Goal: Information Seeking & Learning: Learn about a topic

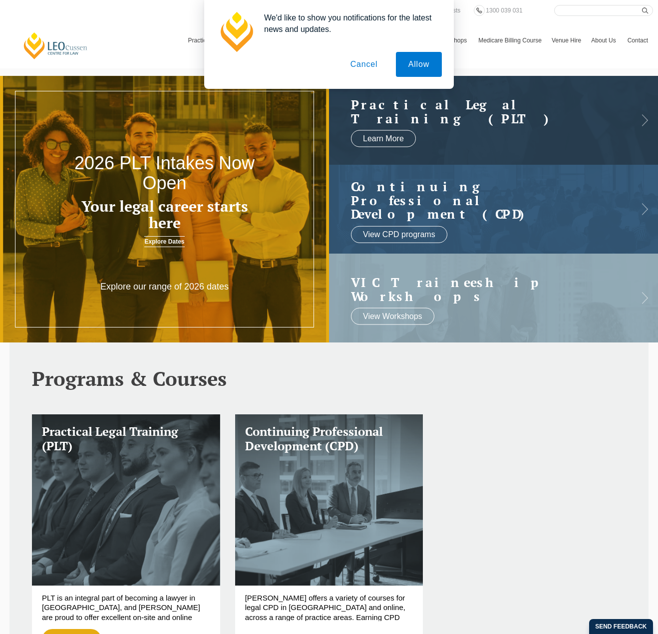
click at [373, 60] on button "Cancel" at bounding box center [364, 64] width 52 height 25
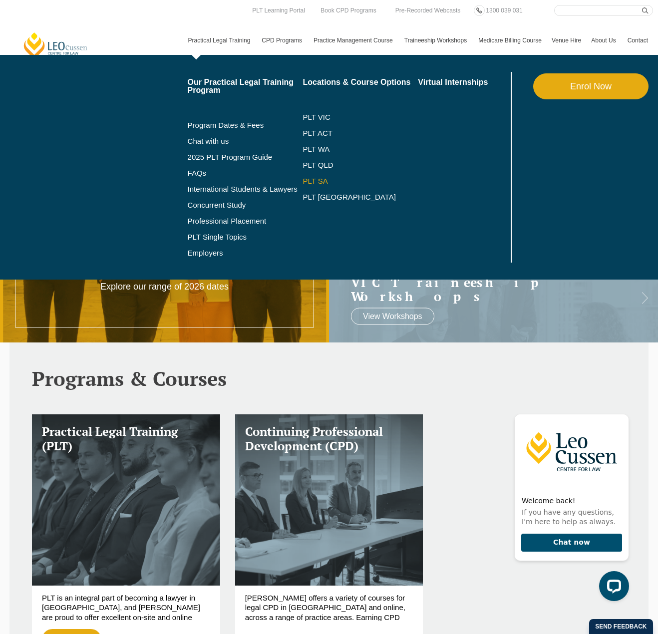
click at [315, 179] on link "PLT SA" at bounding box center [360, 181] width 115 height 8
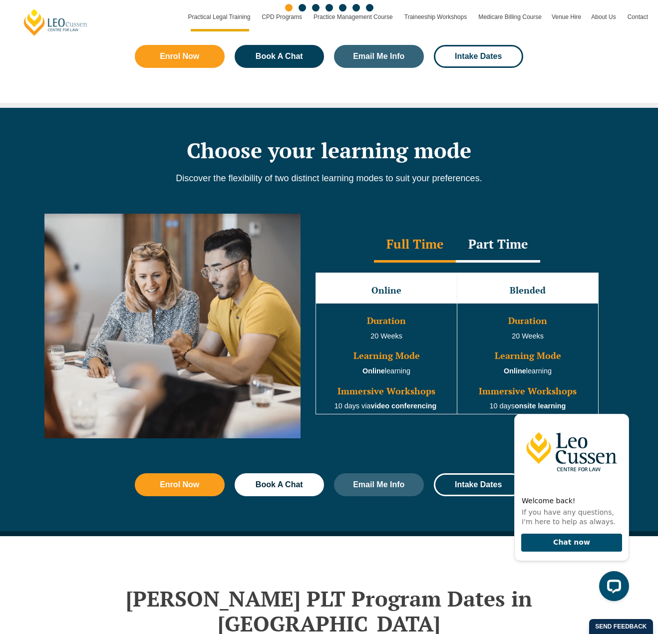
scroll to position [799, 0]
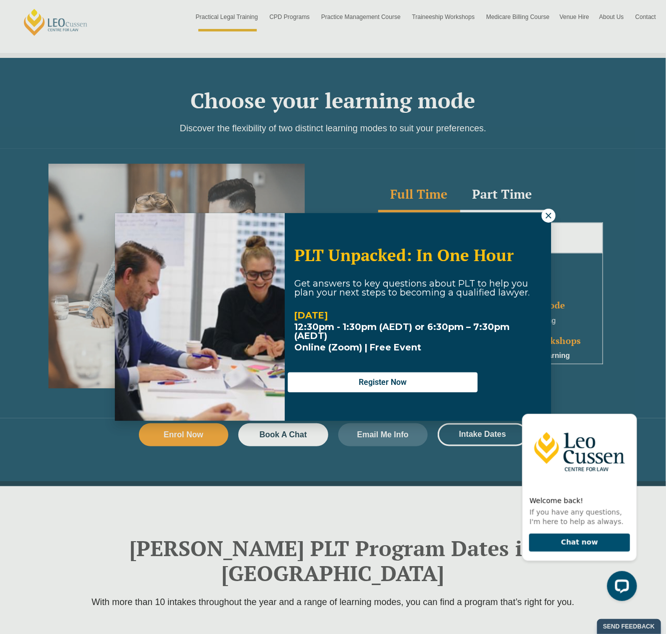
click at [546, 215] on icon at bounding box center [548, 215] width 9 height 9
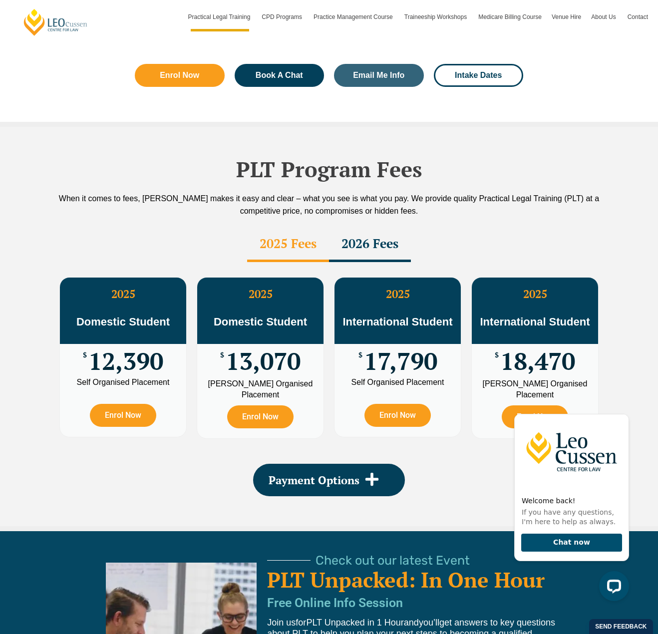
scroll to position [1648, 0]
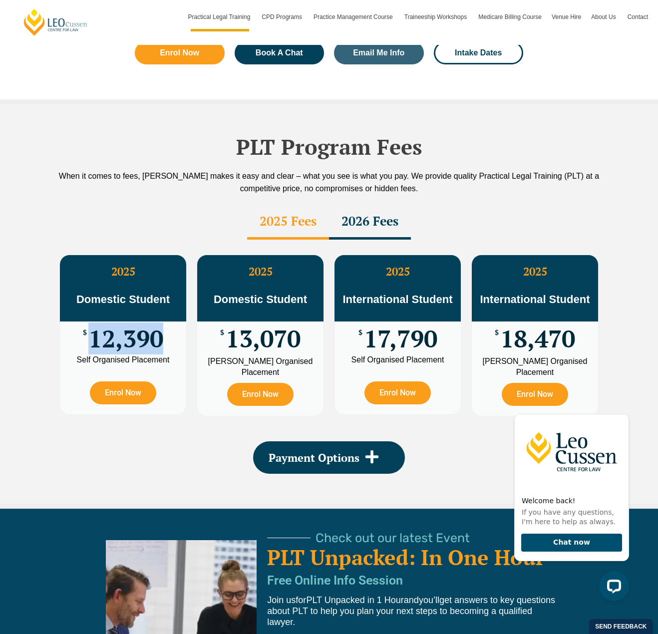
drag, startPoint x: 160, startPoint y: 300, endPoint x: 84, endPoint y: 303, distance: 76.5
click at [84, 322] on div "$ 12,390" at bounding box center [123, 339] width 126 height 34
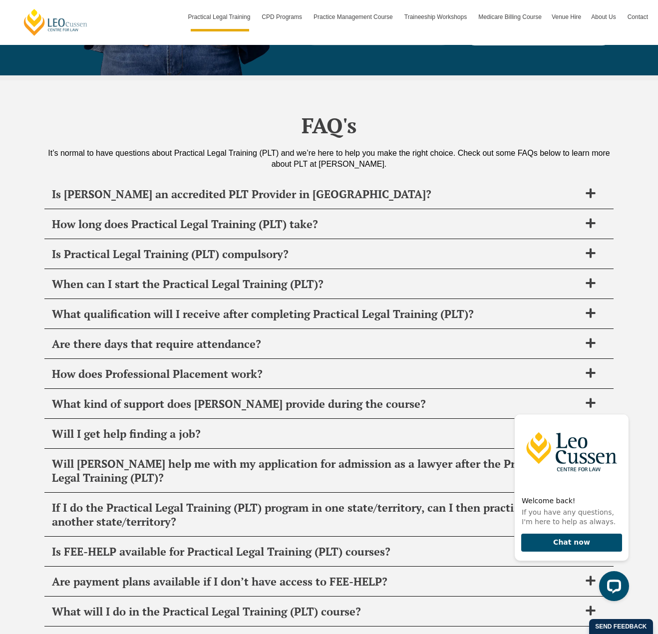
scroll to position [4745, 0]
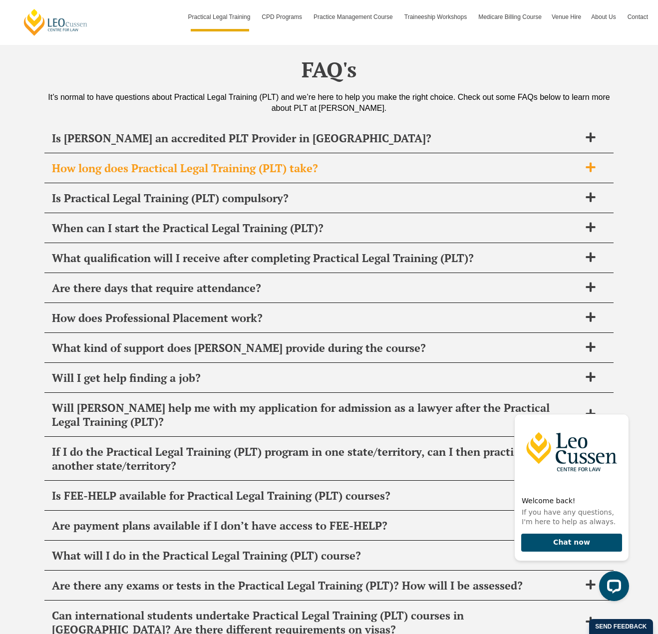
click at [593, 163] on icon at bounding box center [590, 167] width 9 height 9
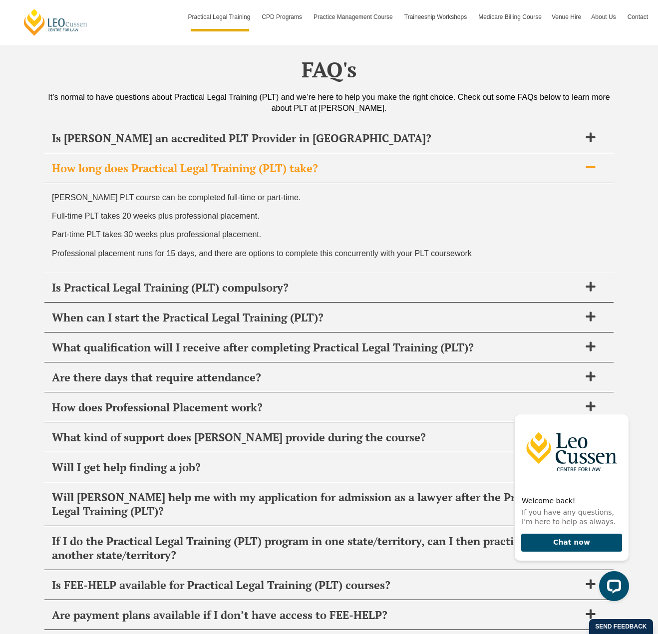
click at [592, 166] on icon at bounding box center [590, 167] width 9 height 2
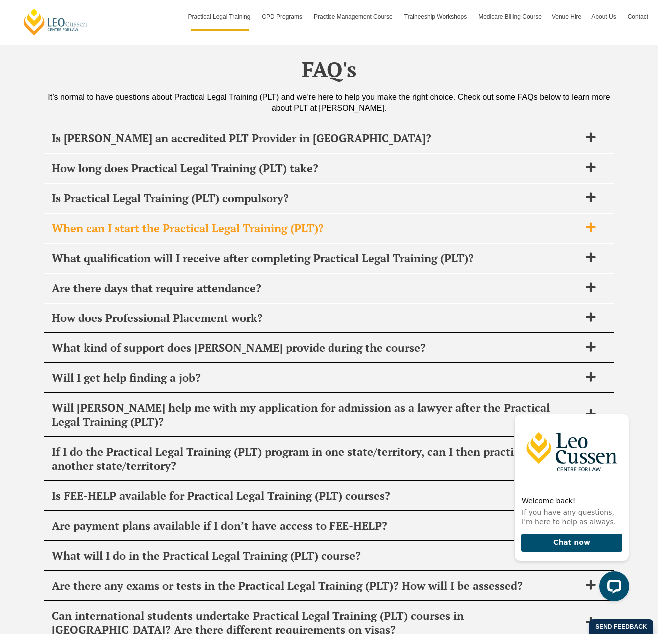
click at [592, 223] on icon at bounding box center [590, 227] width 9 height 9
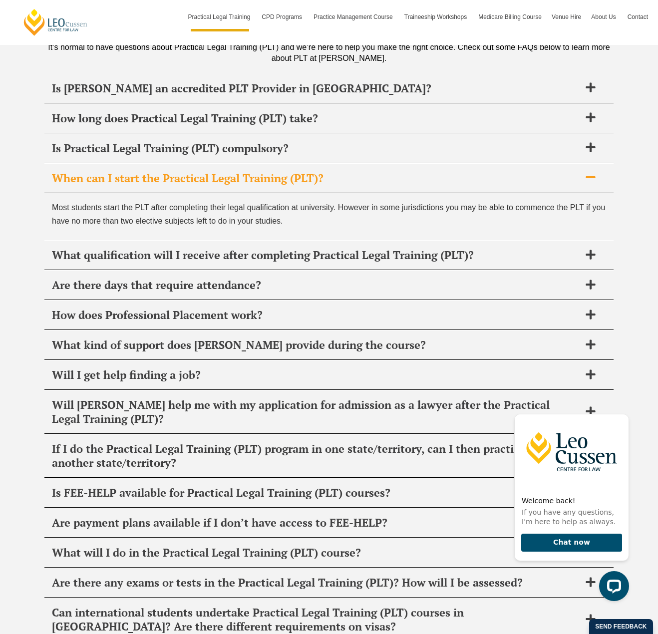
scroll to position [4845, 0]
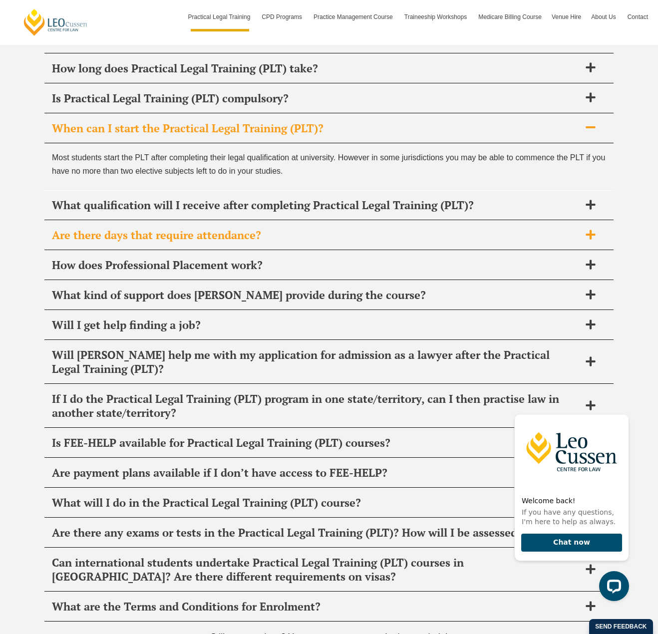
click at [594, 229] on icon at bounding box center [590, 234] width 11 height 11
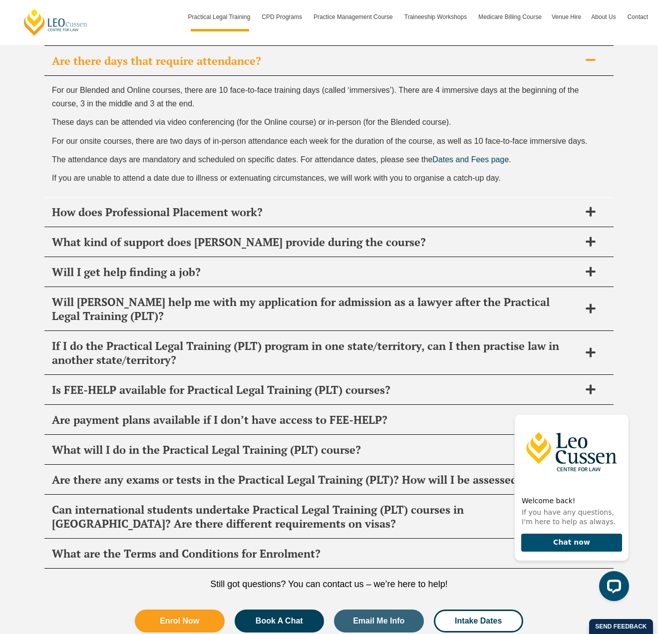
scroll to position [4994, 0]
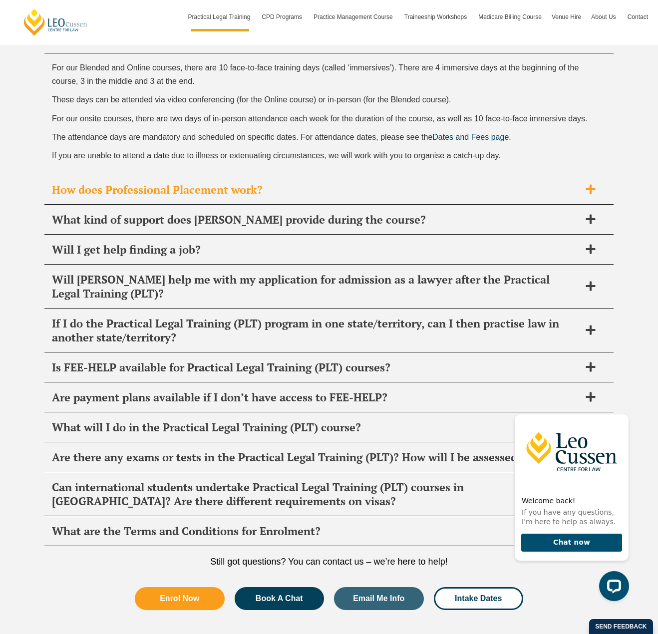
click at [593, 184] on icon at bounding box center [590, 189] width 11 height 11
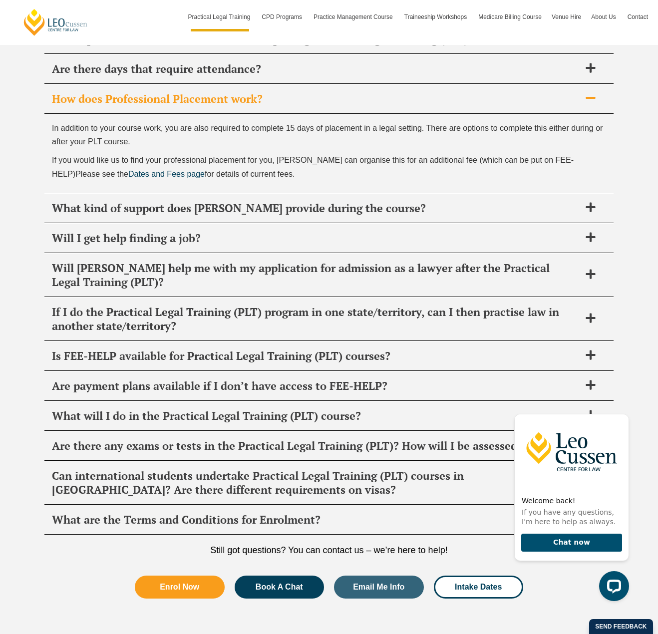
scroll to position [4972, 0]
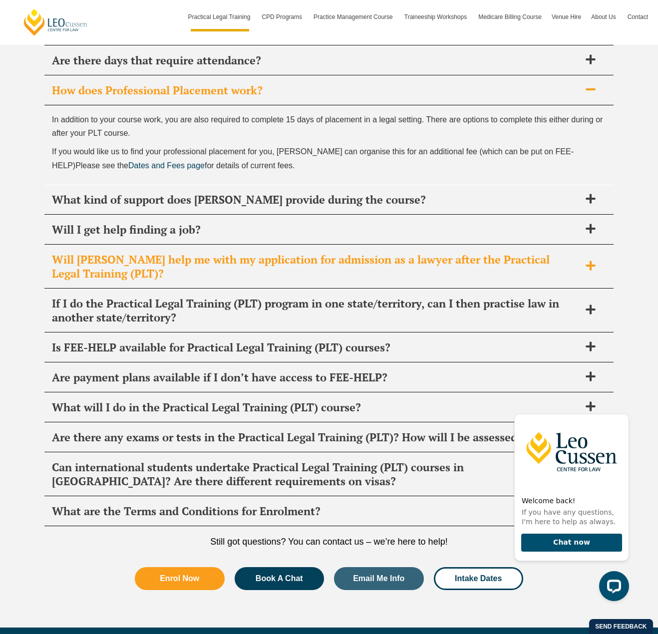
click at [593, 260] on icon at bounding box center [590, 265] width 11 height 11
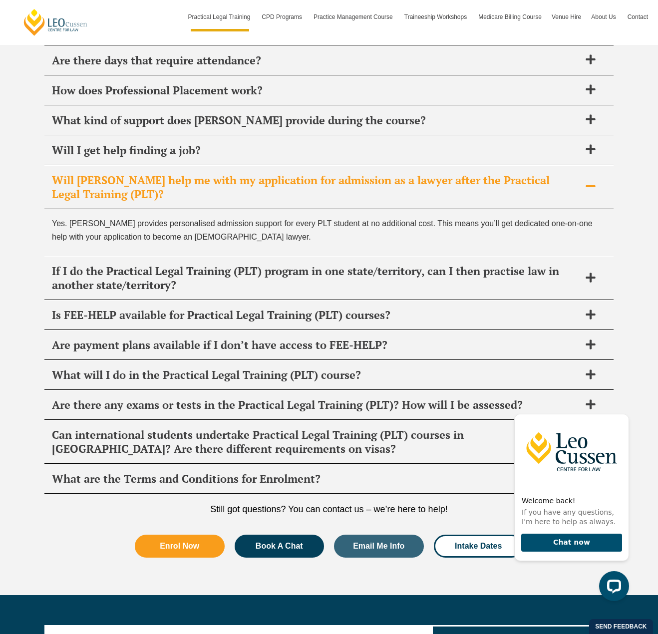
click at [591, 181] on icon at bounding box center [590, 186] width 11 height 11
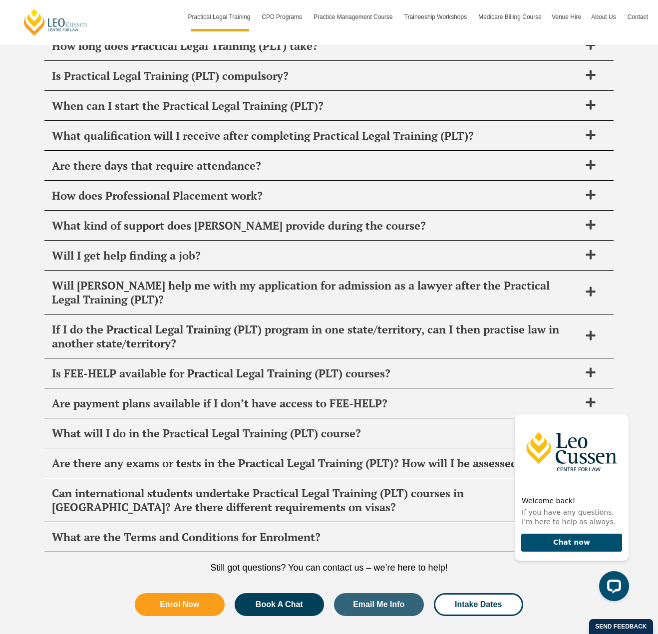
scroll to position [4922, 0]
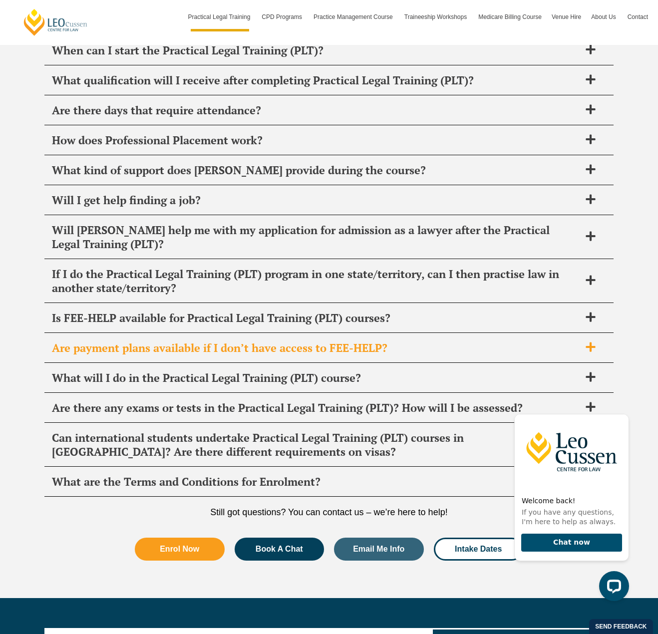
click at [588, 343] on icon at bounding box center [590, 347] width 9 height 9
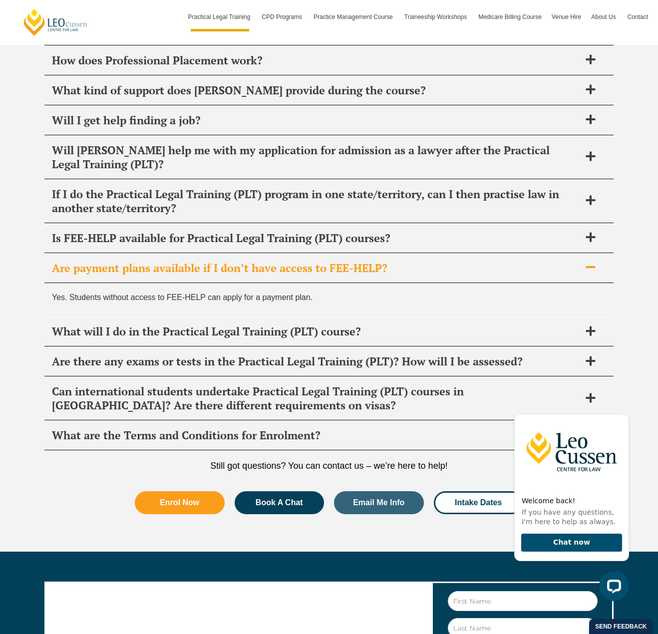
scroll to position [5022, 0]
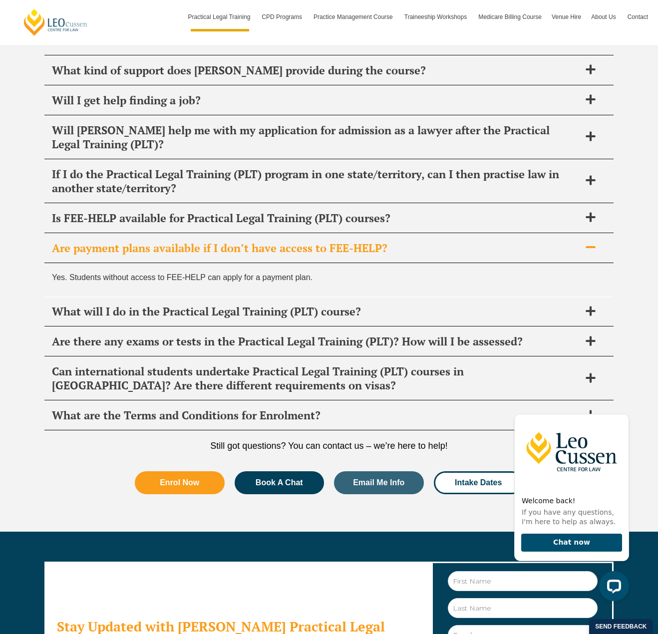
drag, startPoint x: 592, startPoint y: 266, endPoint x: 622, endPoint y: 265, distance: 30.0
click at [593, 336] on icon at bounding box center [590, 341] width 11 height 11
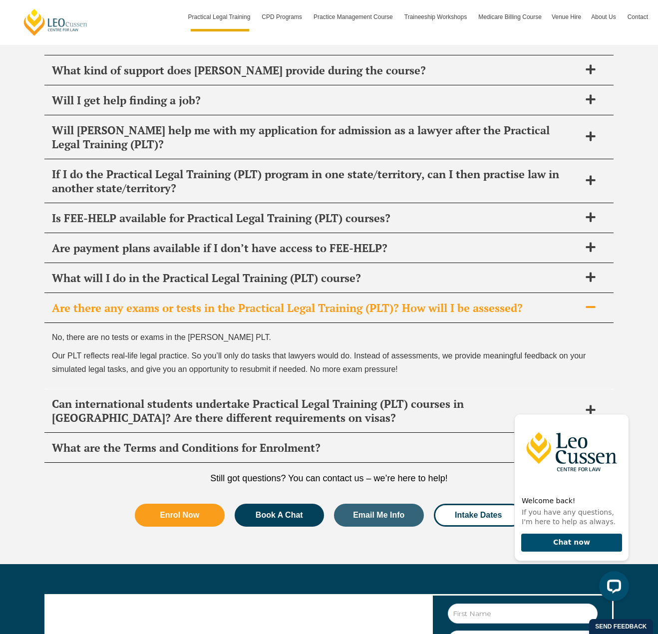
click at [590, 302] on icon at bounding box center [590, 307] width 11 height 11
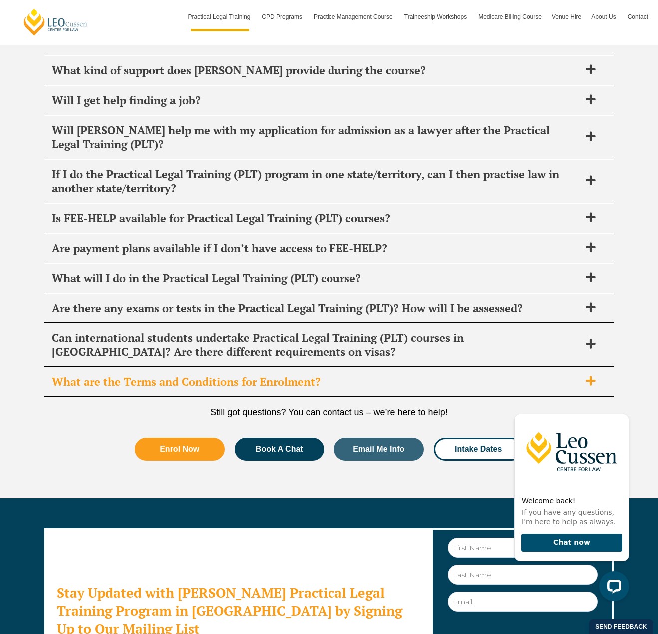
click at [585, 376] on icon at bounding box center [590, 381] width 11 height 11
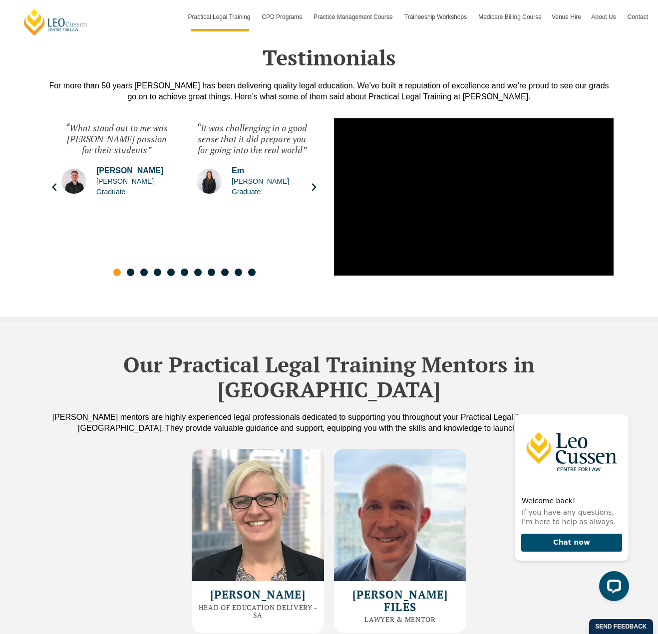
scroll to position [2575, 0]
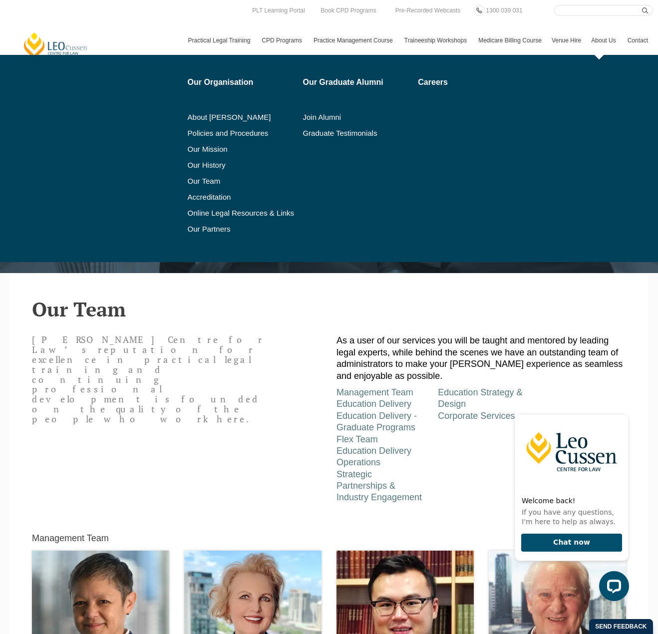
click at [605, 40] on link "About Us" at bounding box center [604, 40] width 36 height 29
